Goal: Task Accomplishment & Management: Complete application form

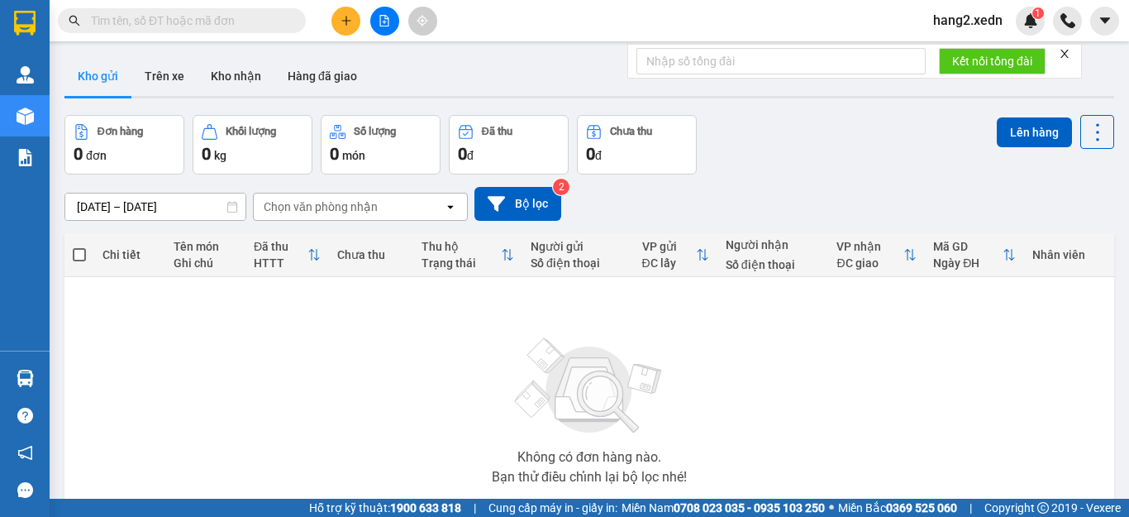
click at [1067, 51] on icon "close" at bounding box center [1065, 54] width 12 height 12
click at [342, 29] on button at bounding box center [345, 21] width 29 height 29
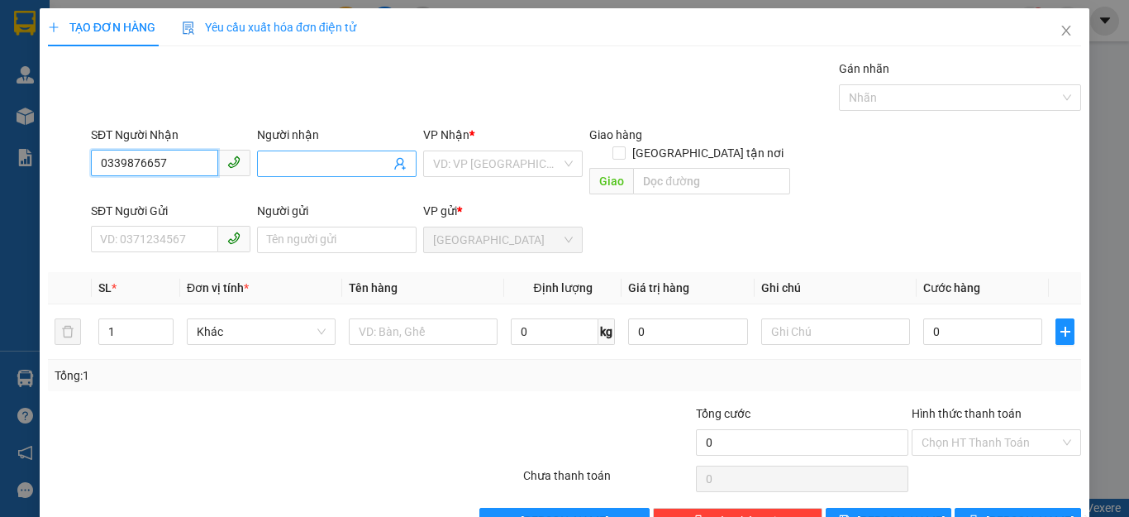
type input "0339876657"
click at [267, 164] on input "Người nhận" at bounding box center [328, 164] width 123 height 18
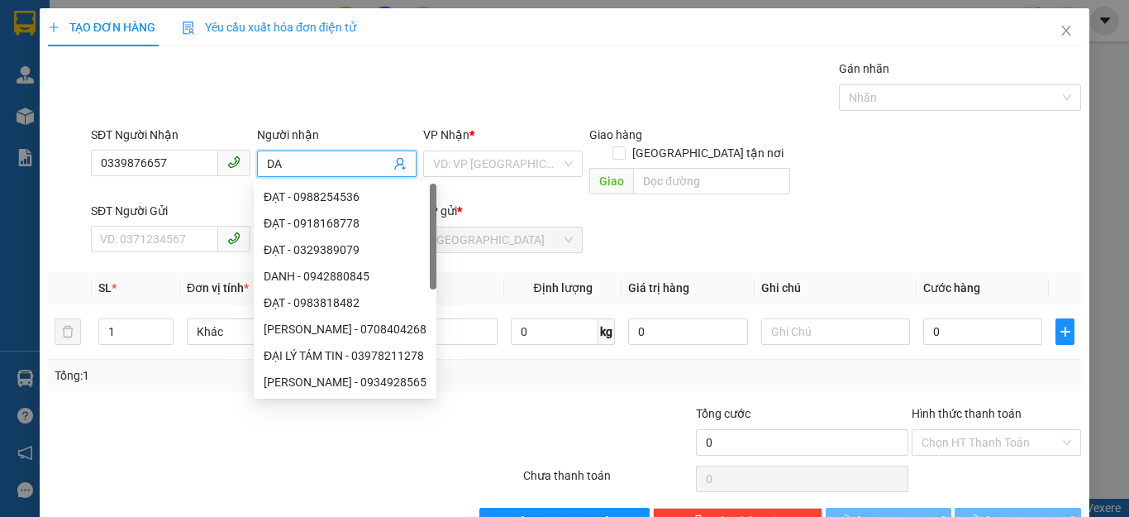
type input "D"
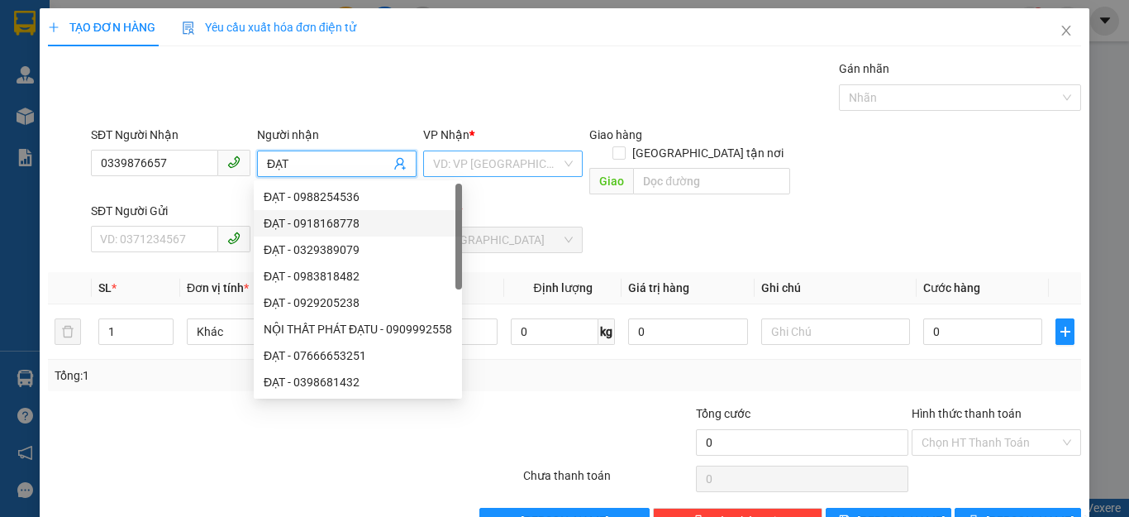
click at [561, 160] on div "VD: VP [GEOGRAPHIC_DATA]" at bounding box center [503, 163] width 160 height 26
type input "ĐẠT"
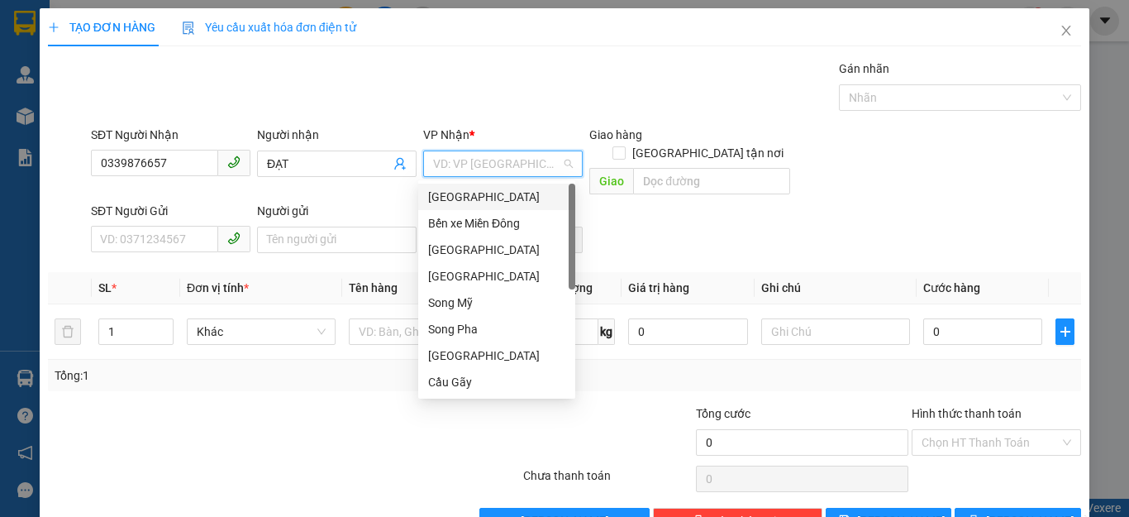
click at [470, 202] on div "[GEOGRAPHIC_DATA]" at bounding box center [496, 197] width 137 height 18
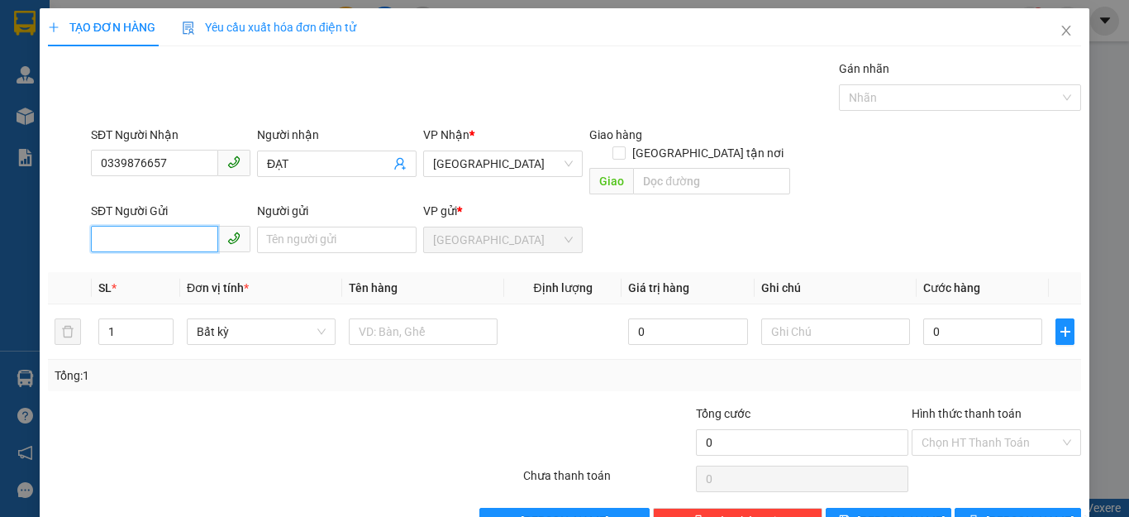
click at [105, 226] on input "SĐT Người Gửi" at bounding box center [154, 239] width 127 height 26
type input "0916530410"
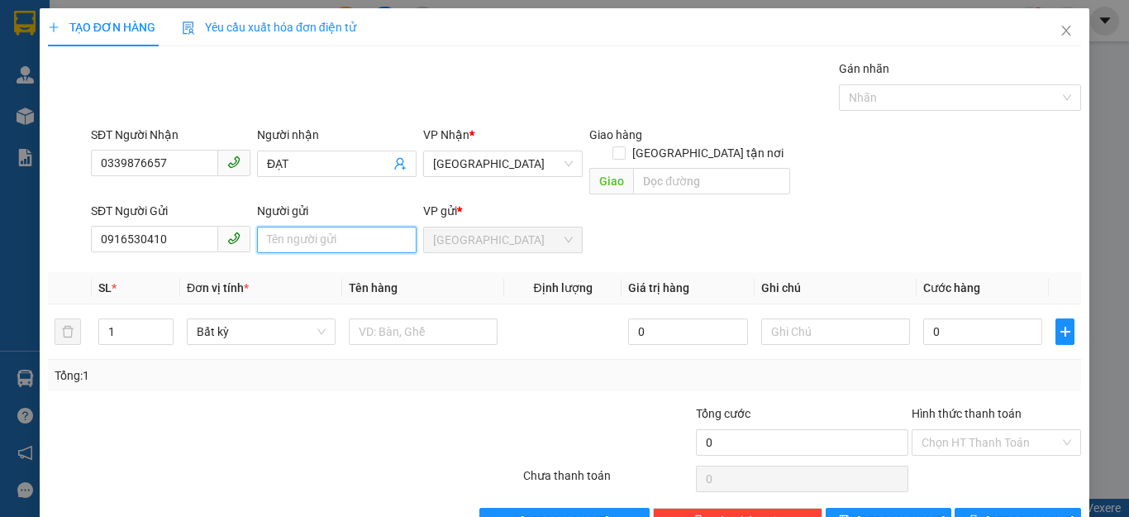
click at [263, 226] on input "Người gửi" at bounding box center [337, 239] width 160 height 26
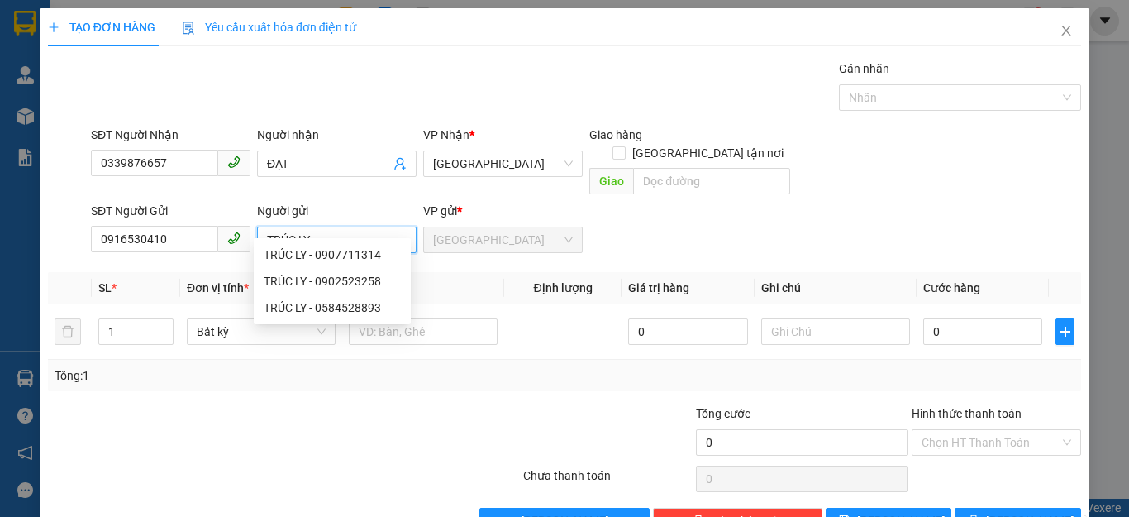
type input "TRÚC LY"
click at [513, 412] on div at bounding box center [435, 433] width 173 height 58
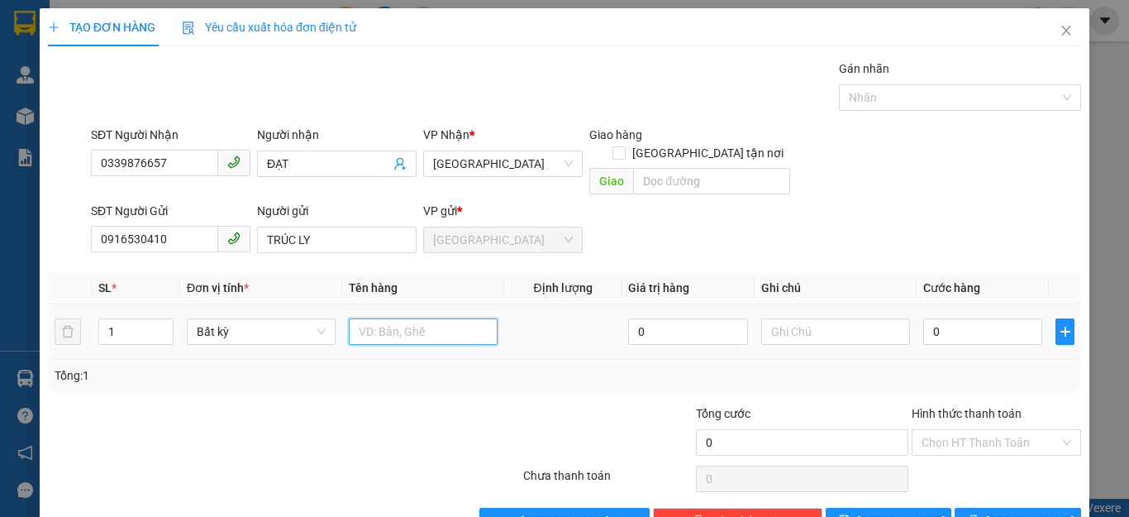
click at [349, 319] on input "text" at bounding box center [423, 331] width 149 height 26
type input "1 THÙNG GIẤY NHỎ"
click at [954, 322] on input "0" at bounding box center [982, 331] width 119 height 26
type input "3"
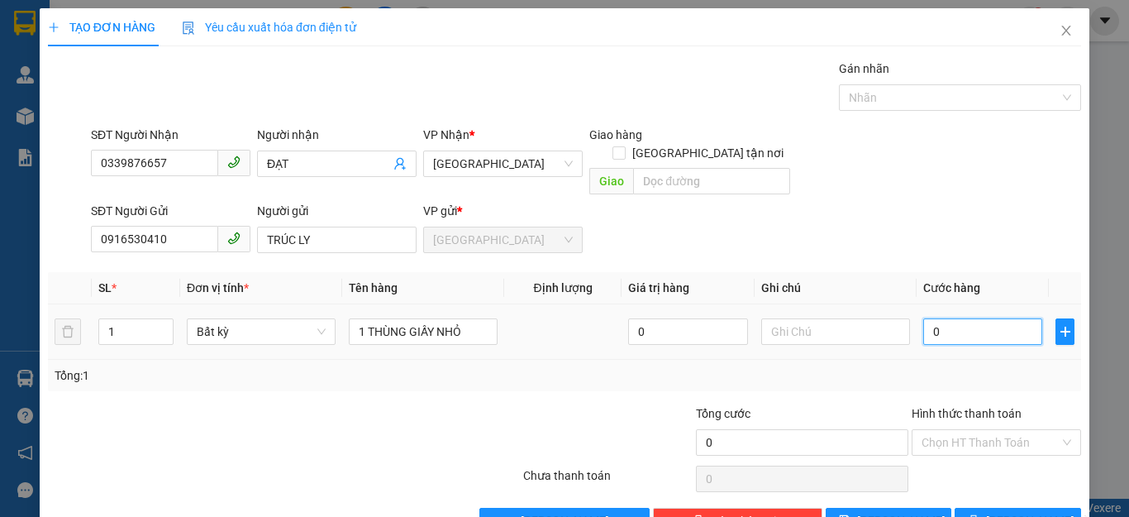
type input "3"
type input "30"
type input "30.000"
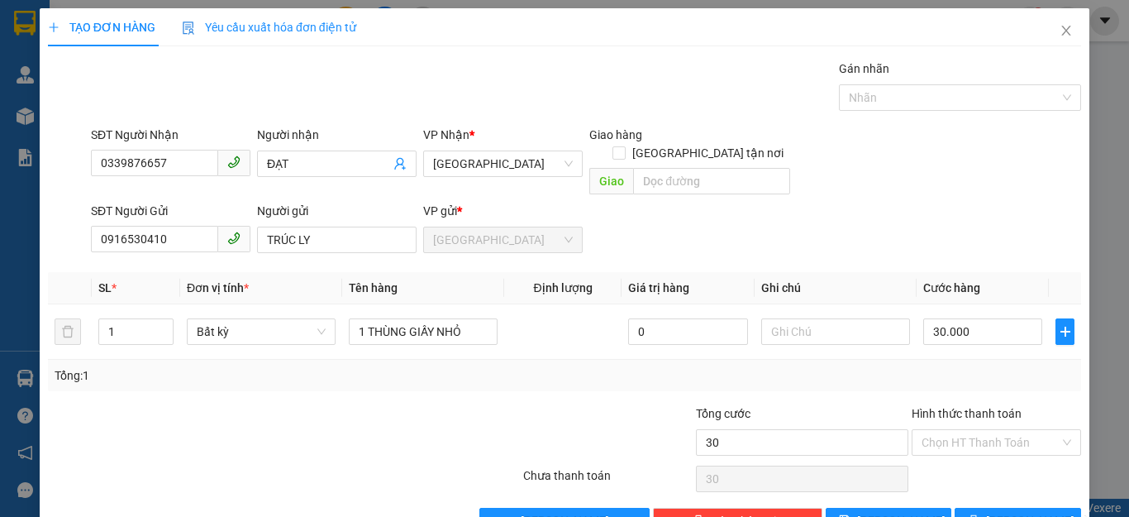
type input "30.000"
click at [980, 360] on div "Tổng: 1" at bounding box center [564, 375] width 1033 height 31
click at [984, 430] on input "Hình thức thanh toán" at bounding box center [991, 442] width 138 height 25
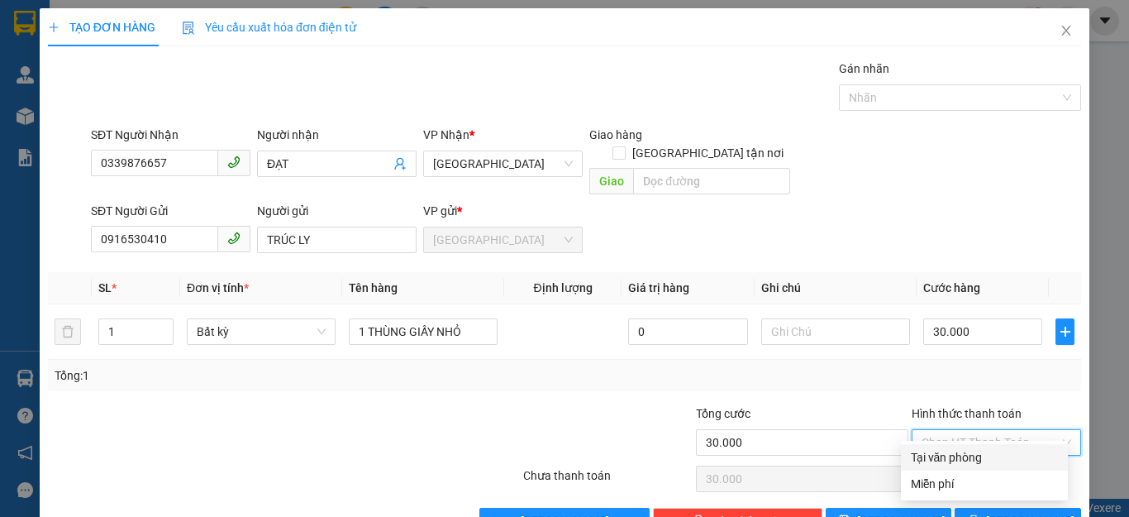
click at [956, 452] on div "Tại văn phòng" at bounding box center [984, 457] width 147 height 18
type input "0"
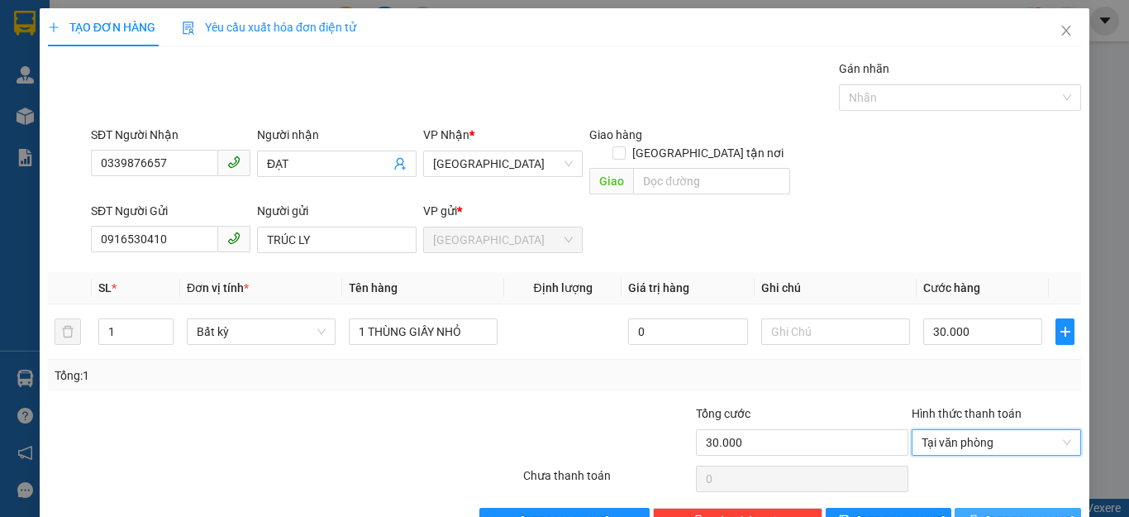
click at [977, 515] on icon "printer" at bounding box center [974, 520] width 11 height 11
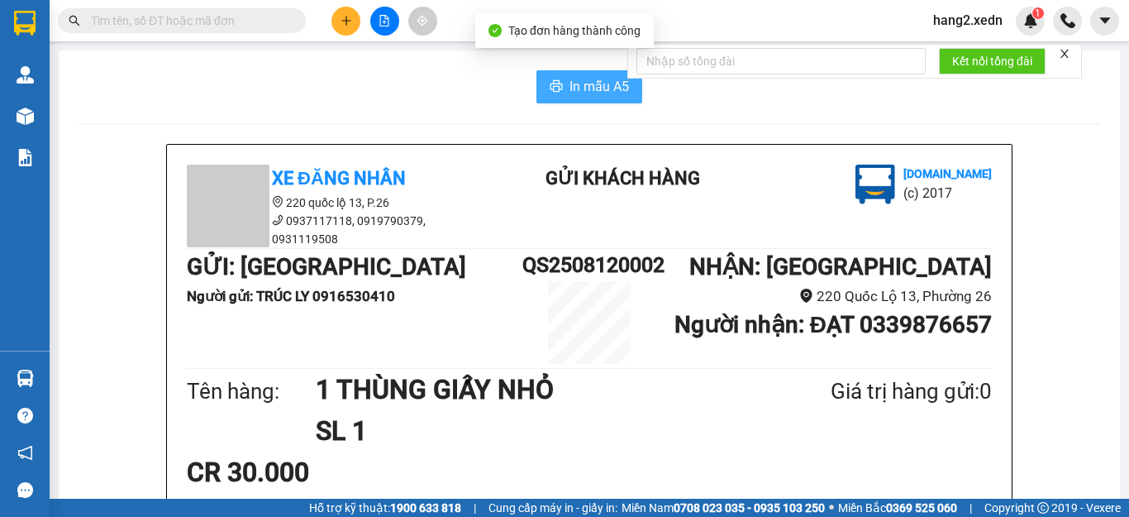
click at [593, 88] on span "In mẫu A5" at bounding box center [600, 86] width 60 height 21
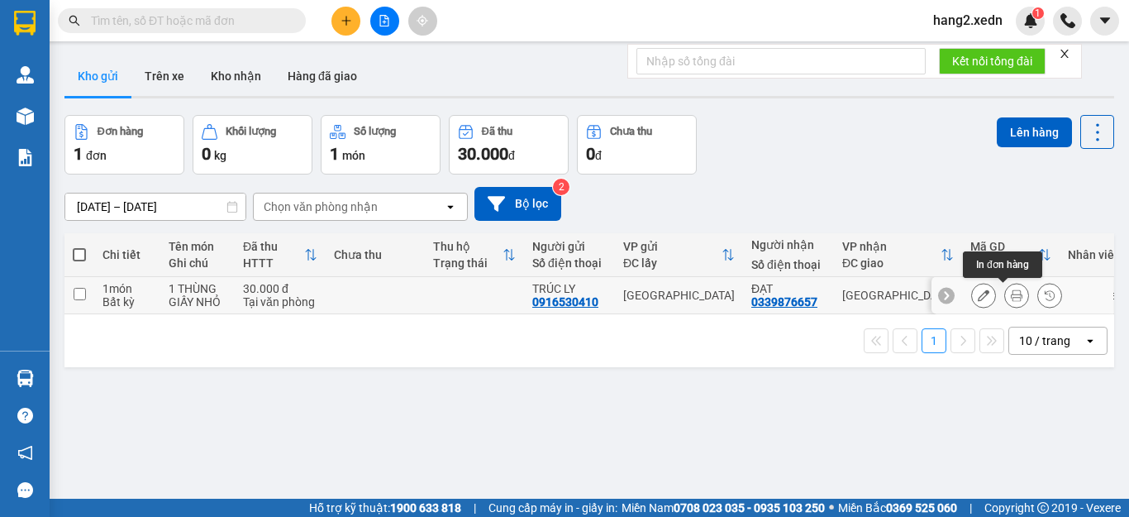
click at [1011, 293] on icon at bounding box center [1017, 295] width 12 height 12
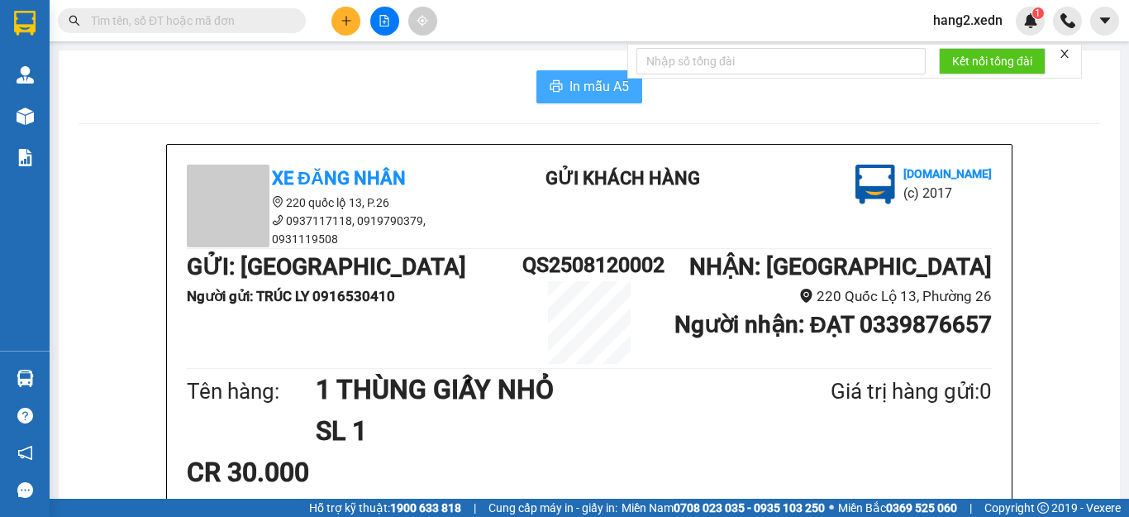
click at [587, 86] on span "In mẫu A5" at bounding box center [600, 86] width 60 height 21
